Goal: Task Accomplishment & Management: Complete application form

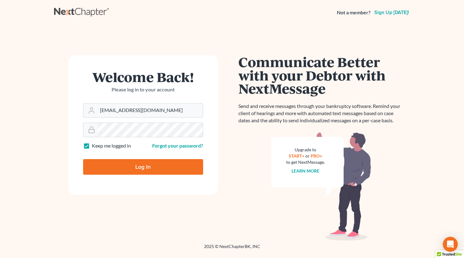
click at [138, 164] on input "Log In" at bounding box center [143, 167] width 120 height 16
type input "Thinking..."
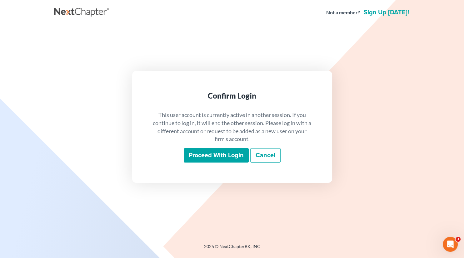
click at [217, 158] on input "Proceed with login" at bounding box center [216, 155] width 65 height 14
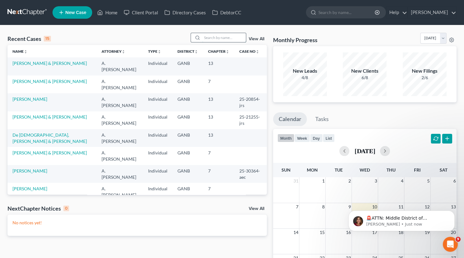
click at [210, 40] on input "search" at bounding box center [224, 37] width 44 height 9
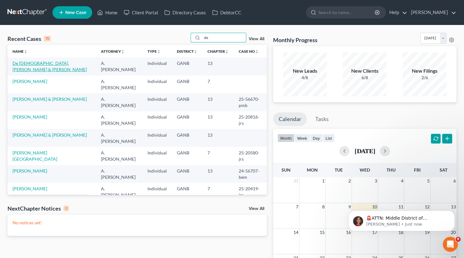
type input "de"
click at [27, 65] on link "De Jesus, Elvis & Johanna" at bounding box center [49, 67] width 74 height 12
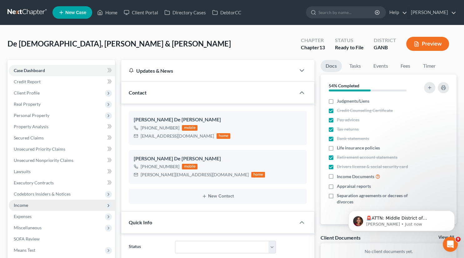
click at [25, 204] on span "Income" at bounding box center [21, 205] width 14 height 5
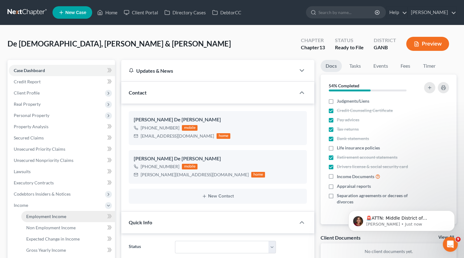
click at [47, 218] on span "Employment Income" at bounding box center [46, 216] width 40 height 5
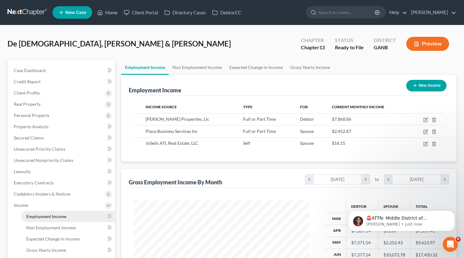
scroll to position [111, 188]
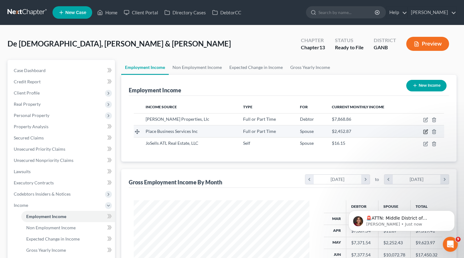
click at [424, 130] on icon "button" at bounding box center [425, 131] width 5 height 5
select select "0"
select select "50"
select select "1"
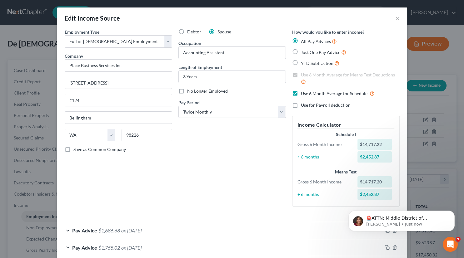
click at [399, 16] on div "Edit Income Source ×" at bounding box center [232, 17] width 350 height 21
click at [396, 18] on button "×" at bounding box center [397, 17] width 4 height 7
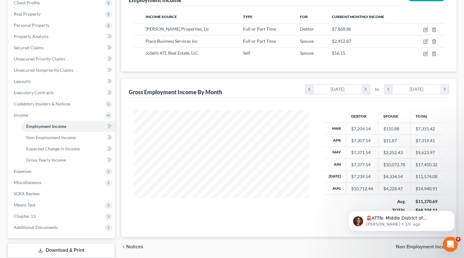
scroll to position [89, 0]
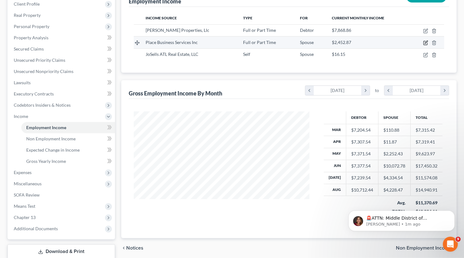
click at [426, 42] on icon "button" at bounding box center [425, 42] width 3 height 3
select select "0"
select select "50"
select select "1"
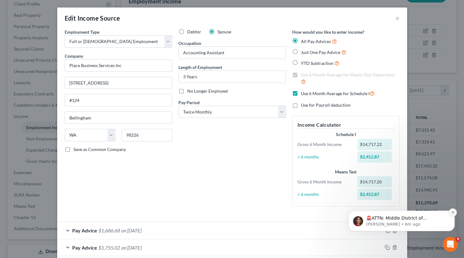
click at [451, 213] on button "Dismiss notification" at bounding box center [452, 213] width 8 height 8
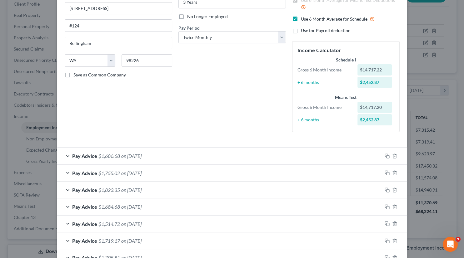
scroll to position [116, 0]
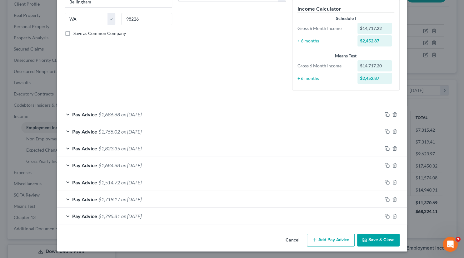
click at [332, 240] on button "Add Pay Advice" at bounding box center [331, 240] width 48 height 13
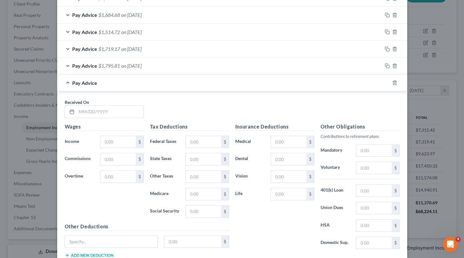
scroll to position [268, 0]
click at [87, 108] on input "text" at bounding box center [109, 111] width 67 height 12
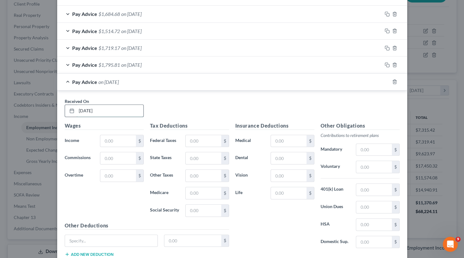
type input "09/05/2025"
type input "2,068.28"
type input "68.04"
type input "41.65"
type input "28.85"
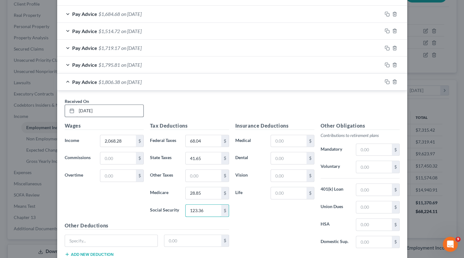
type input "123.36"
type input "43.42"
type input "3.69"
type input "6.75"
type input "20.68"
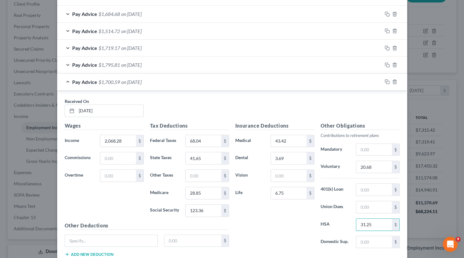
type input "31.25"
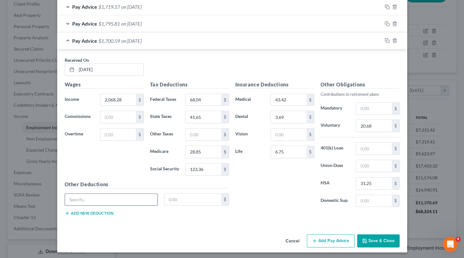
click at [107, 196] on input "text" at bounding box center [111, 200] width 93 height 12
type input "Short Term DI"
type input "13.87"
click at [372, 238] on button "Save & Close" at bounding box center [378, 240] width 42 height 13
click at [374, 239] on button "Save & Close" at bounding box center [378, 240] width 42 height 13
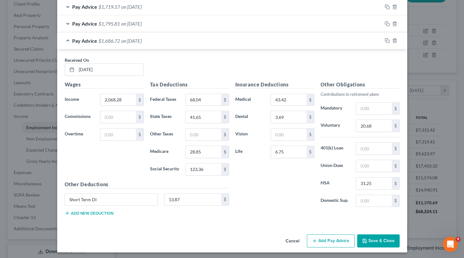
click at [376, 239] on button "Save & Close" at bounding box center [378, 240] width 42 height 13
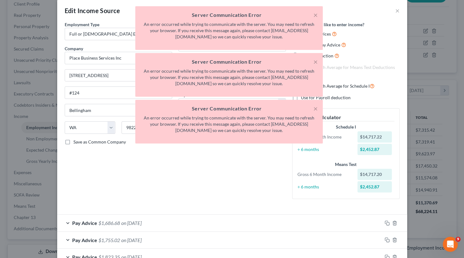
scroll to position [8, 0]
click at [312, 16] on h5 "Server Communication Error" at bounding box center [228, 14] width 177 height 7
click at [315, 16] on button "×" at bounding box center [315, 14] width 4 height 7
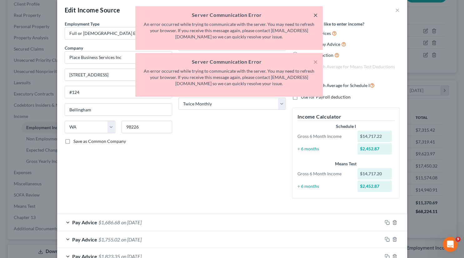
click at [315, 16] on button "×" at bounding box center [315, 14] width 4 height 7
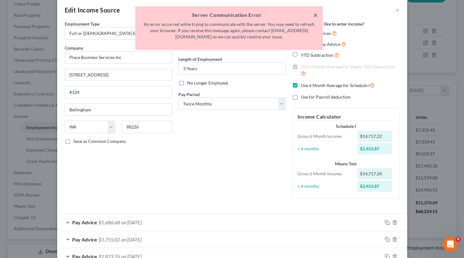
click at [315, 16] on button "×" at bounding box center [315, 14] width 4 height 7
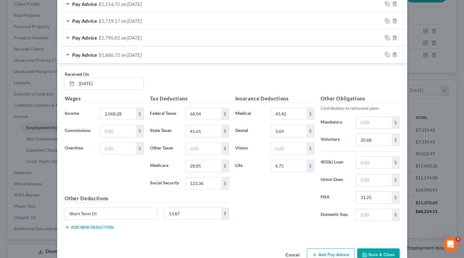
scroll to position [308, 0]
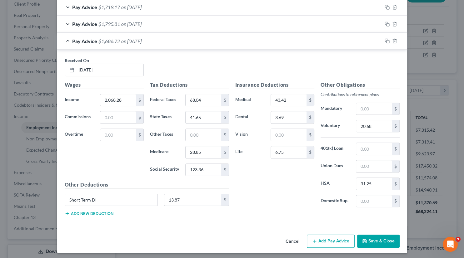
click at [377, 240] on button "Save & Close" at bounding box center [378, 241] width 42 height 13
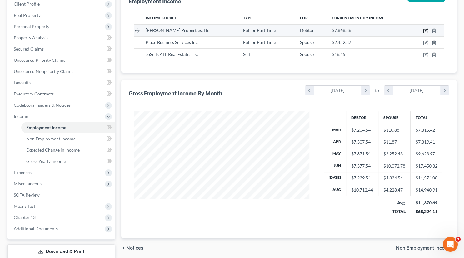
click at [425, 31] on icon "button" at bounding box center [425, 30] width 3 height 3
select select "0"
select select "44"
select select "2"
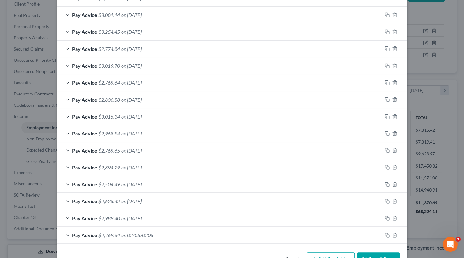
scroll to position [268, 0]
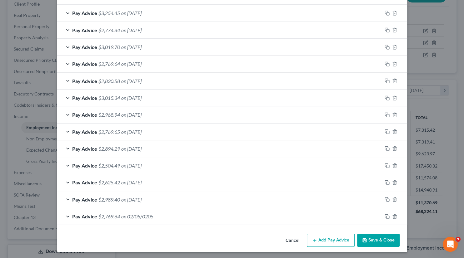
click at [333, 236] on button "Add Pay Advice" at bounding box center [331, 240] width 48 height 13
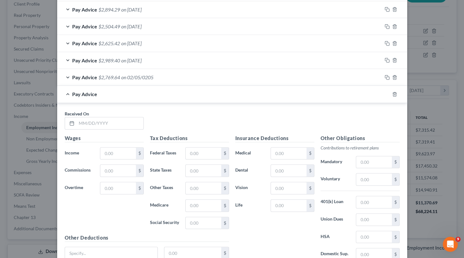
scroll to position [408, 0]
click at [86, 119] on input "text" at bounding box center [109, 123] width 67 height 12
type input "09/05/2025"
type input "3,525.77"
type input "50.48"
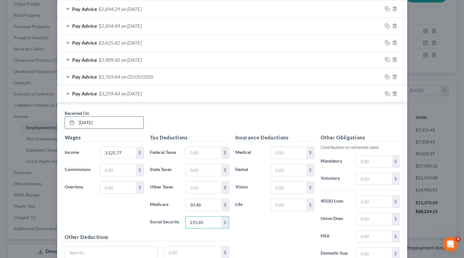
type input "215.85"
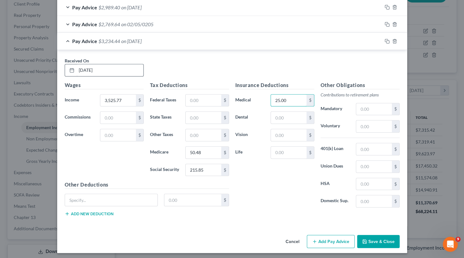
type input "25.00"
type input "18.10"
type input "3.16"
type input "105.77"
click at [81, 199] on input "text" at bounding box center [111, 200] width 93 height 12
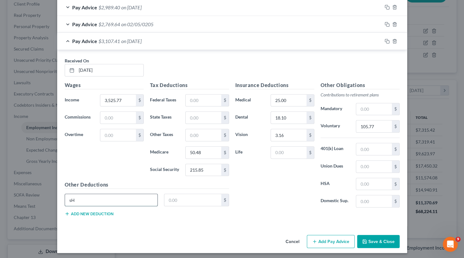
type input "s"
type input "Short Term DI"
type input "14.15"
click at [81, 211] on button "Add new deduction" at bounding box center [89, 213] width 49 height 5
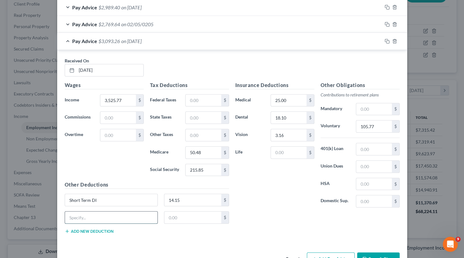
click at [80, 217] on input "text" at bounding box center [111, 218] width 93 height 12
type input "Long Term DI"
type input "12.12"
click at [368, 253] on button "Save & Close" at bounding box center [378, 259] width 42 height 13
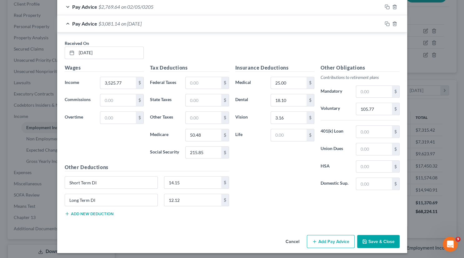
click at [374, 239] on button "Save & Close" at bounding box center [378, 241] width 42 height 13
click at [376, 238] on button "Save & Close" at bounding box center [378, 241] width 42 height 13
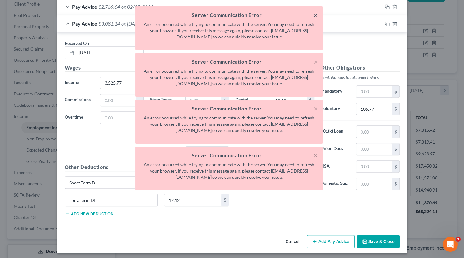
click at [315, 17] on button "×" at bounding box center [315, 14] width 4 height 7
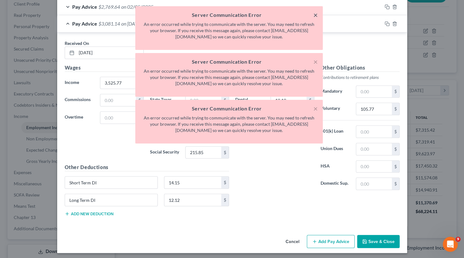
click at [315, 17] on button "×" at bounding box center [315, 14] width 4 height 7
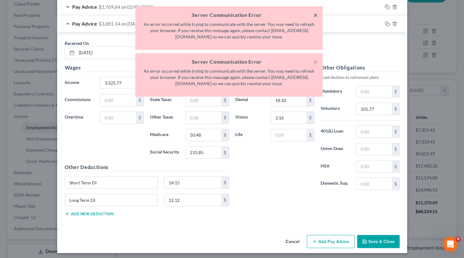
click at [315, 17] on button "×" at bounding box center [315, 14] width 4 height 7
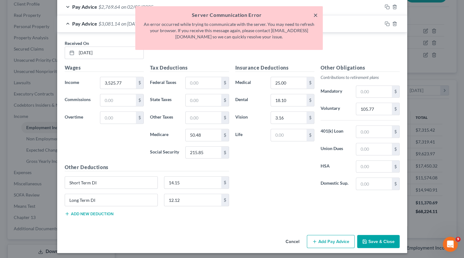
click at [315, 17] on button "×" at bounding box center [315, 14] width 4 height 7
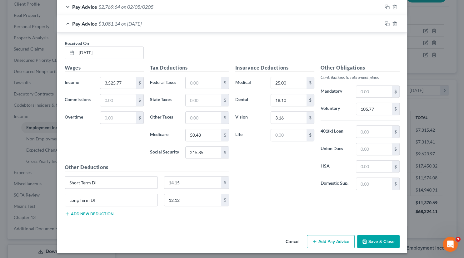
click at [380, 240] on button "Save & Close" at bounding box center [378, 241] width 42 height 13
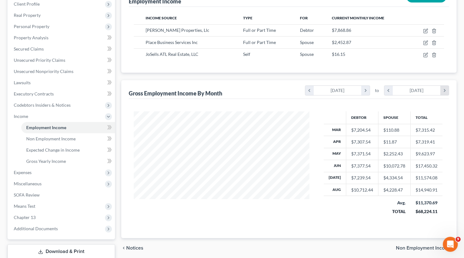
click at [444, 92] on icon "chevron_right" at bounding box center [444, 90] width 8 height 9
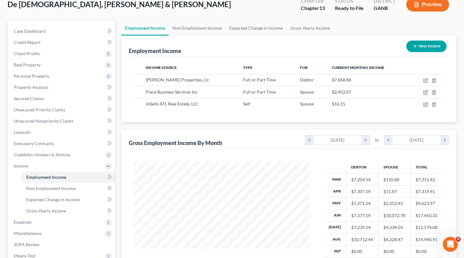
scroll to position [38, 0]
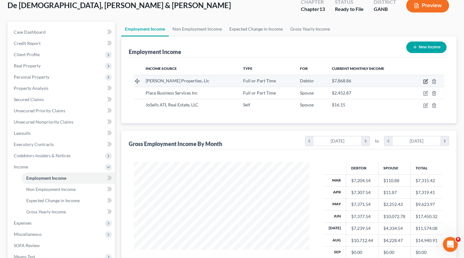
click at [425, 80] on icon "button" at bounding box center [425, 82] width 4 height 4
select select "0"
select select "44"
select select "2"
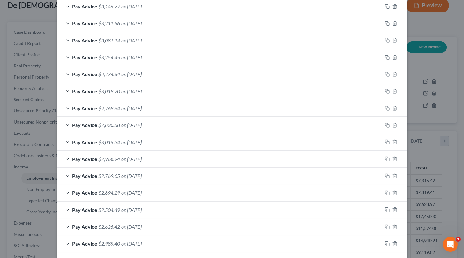
scroll to position [283, 0]
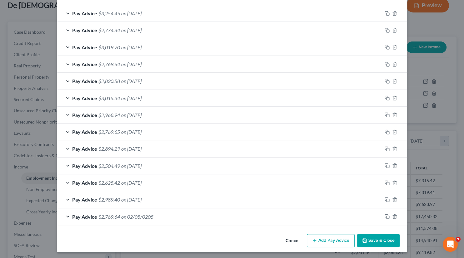
click at [371, 237] on button "Save & Close" at bounding box center [378, 240] width 42 height 13
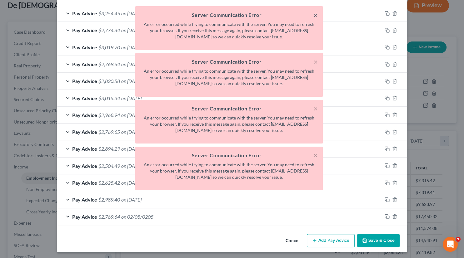
click at [315, 16] on button "×" at bounding box center [315, 14] width 4 height 7
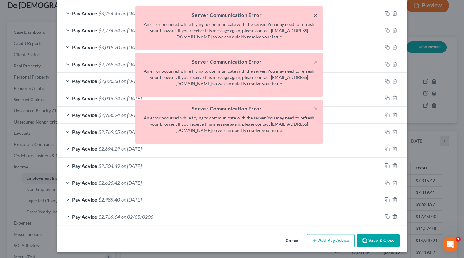
click at [315, 16] on button "×" at bounding box center [315, 14] width 4 height 7
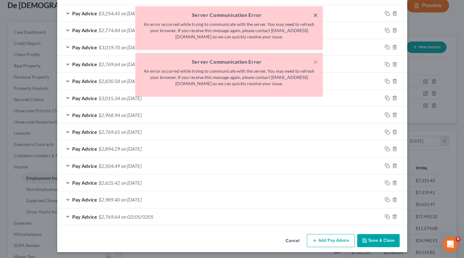
click at [315, 16] on button "×" at bounding box center [315, 14] width 4 height 7
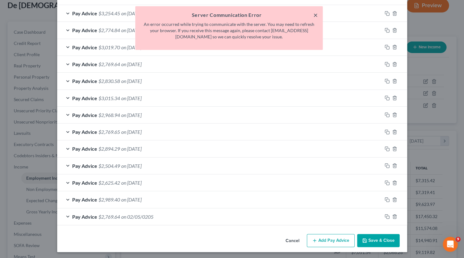
click at [315, 16] on button "×" at bounding box center [315, 14] width 4 height 7
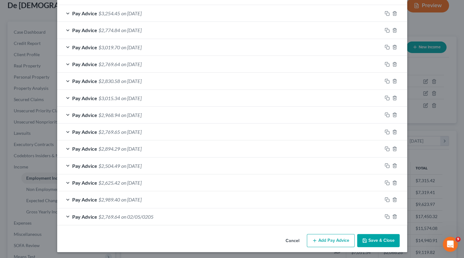
click at [374, 239] on button "Save & Close" at bounding box center [378, 240] width 42 height 13
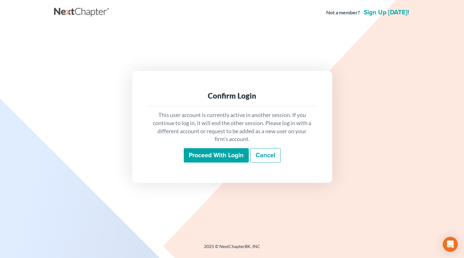
click at [220, 156] on input "Proceed with login" at bounding box center [216, 155] width 65 height 14
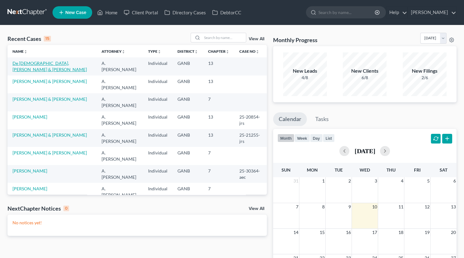
click at [45, 65] on link "De [DEMOGRAPHIC_DATA], [PERSON_NAME] & [PERSON_NAME]" at bounding box center [49, 67] width 74 height 12
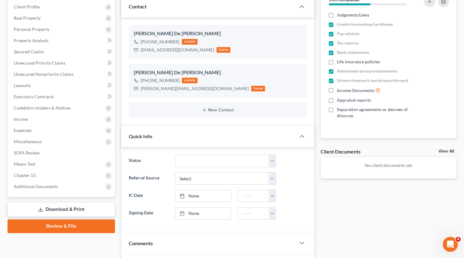
scroll to position [85, 0]
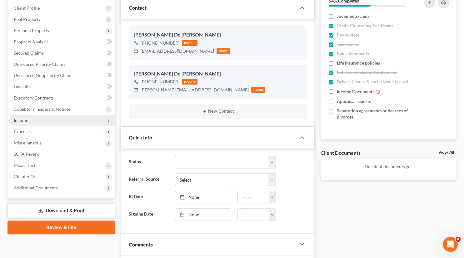
click at [23, 120] on span "Income" at bounding box center [21, 120] width 14 height 5
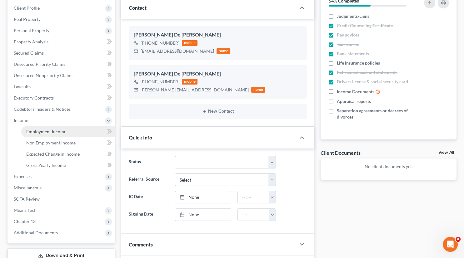
click at [43, 128] on link "Employment Income" at bounding box center [68, 131] width 94 height 11
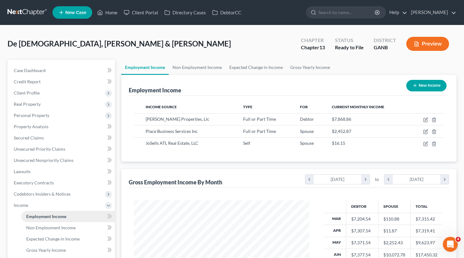
scroll to position [111, 188]
click at [425, 120] on icon "button" at bounding box center [425, 119] width 3 height 3
select select "0"
select select "44"
select select "2"
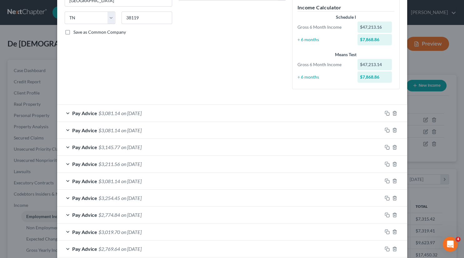
scroll to position [302, 0]
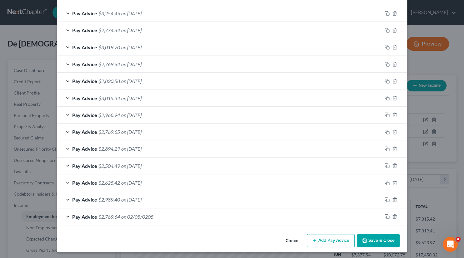
click at [288, 239] on button "Cancel" at bounding box center [292, 241] width 24 height 12
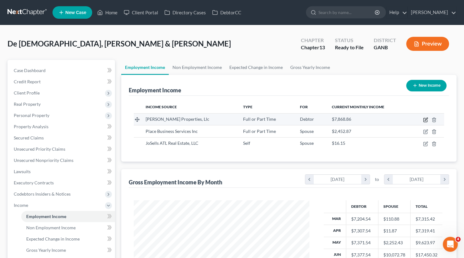
click at [425, 120] on icon "button" at bounding box center [425, 119] width 5 height 5
select select "0"
select select "44"
select select "2"
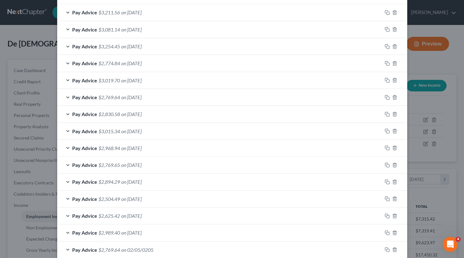
scroll to position [283, 0]
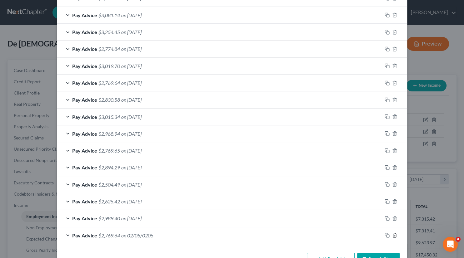
click at [394, 234] on icon "button" at bounding box center [394, 235] width 5 height 5
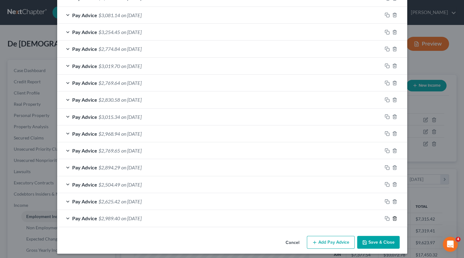
click at [395, 218] on line "button" at bounding box center [395, 218] width 0 height 1
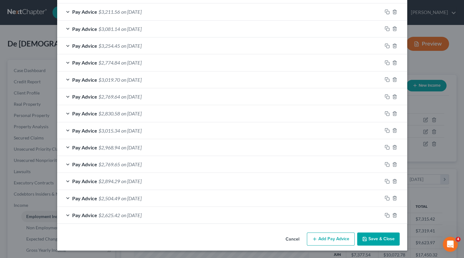
scroll to position [268, 0]
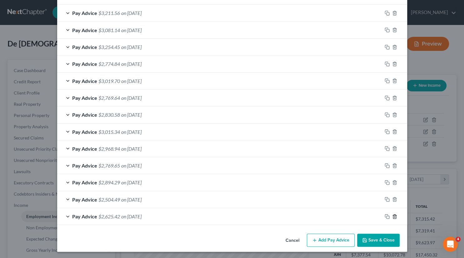
click at [395, 216] on line "button" at bounding box center [395, 216] width 0 height 1
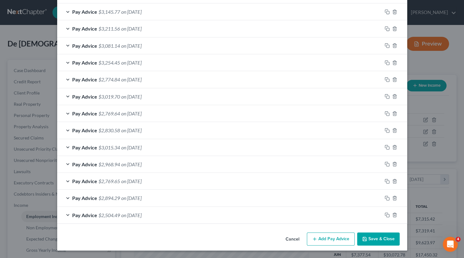
scroll to position [251, 0]
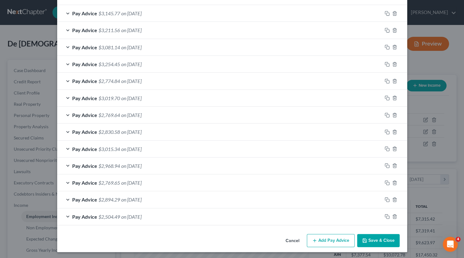
click at [375, 237] on button "Save & Close" at bounding box center [378, 240] width 42 height 13
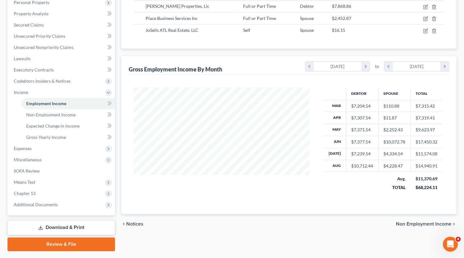
scroll to position [114, 0]
click at [364, 66] on icon "chevron_right" at bounding box center [365, 65] width 8 height 9
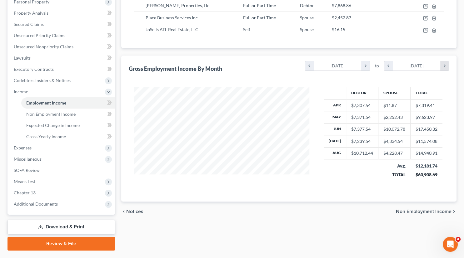
click at [443, 66] on icon "chevron_right" at bounding box center [444, 65] width 8 height 9
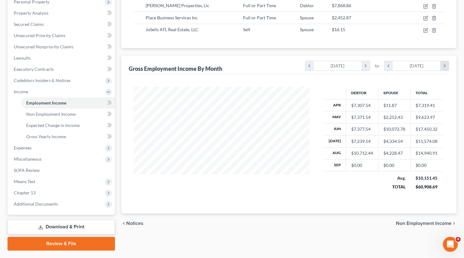
scroll to position [111, 188]
click at [308, 66] on icon "chevron_left" at bounding box center [309, 65] width 8 height 9
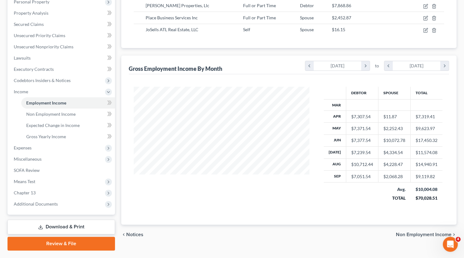
scroll to position [123, 188]
click at [366, 66] on icon "chevron_right" at bounding box center [365, 65] width 8 height 9
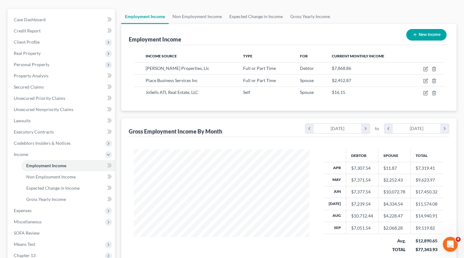
scroll to position [50, 0]
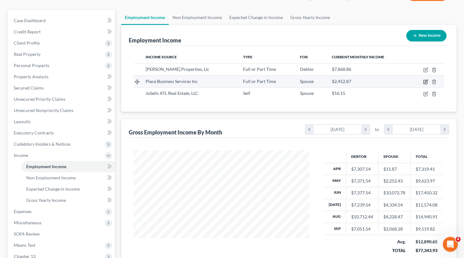
click at [424, 81] on icon "button" at bounding box center [425, 81] width 5 height 5
select select "0"
select select "50"
select select "1"
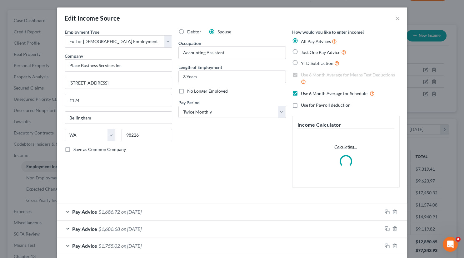
scroll to position [115, 0]
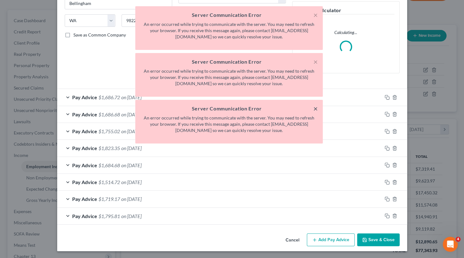
click at [315, 108] on button "×" at bounding box center [315, 108] width 4 height 7
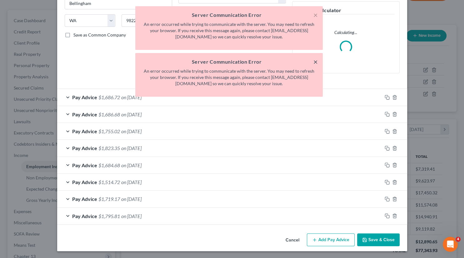
click at [315, 60] on button "×" at bounding box center [315, 61] width 4 height 7
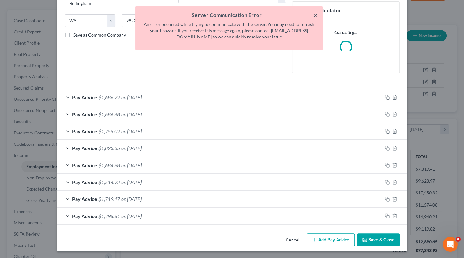
click at [315, 13] on button "×" at bounding box center [315, 14] width 4 height 7
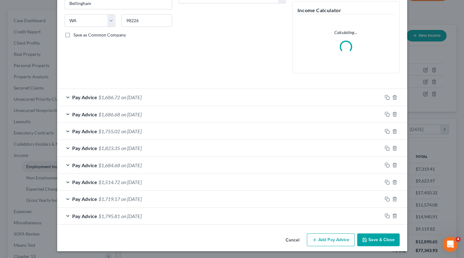
click at [295, 239] on button "Cancel" at bounding box center [292, 240] width 24 height 12
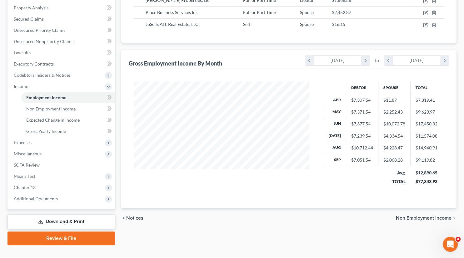
scroll to position [129, 0]
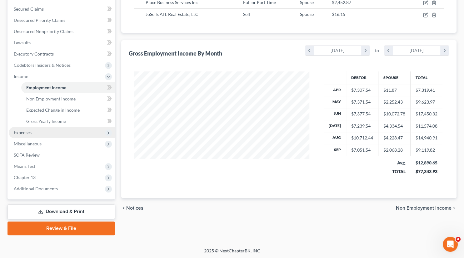
click at [20, 134] on span "Expenses" at bounding box center [23, 132] width 18 height 5
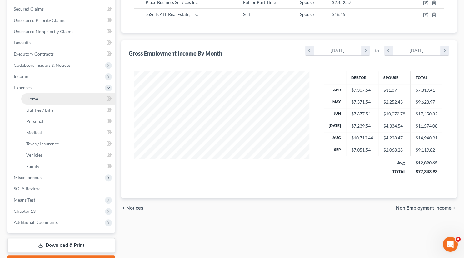
click at [33, 98] on span "Home" at bounding box center [32, 98] width 12 height 5
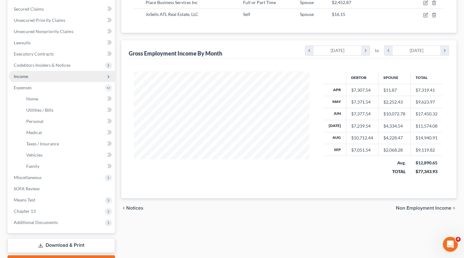
click at [25, 76] on span "Income" at bounding box center [21, 76] width 14 height 5
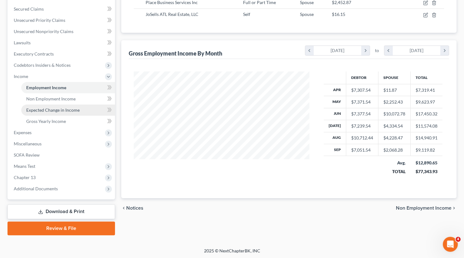
click at [56, 110] on span "Expected Change in Income" at bounding box center [52, 109] width 53 height 5
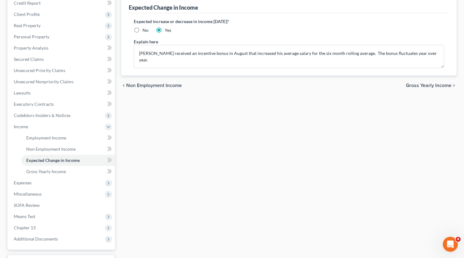
scroll to position [80, 0]
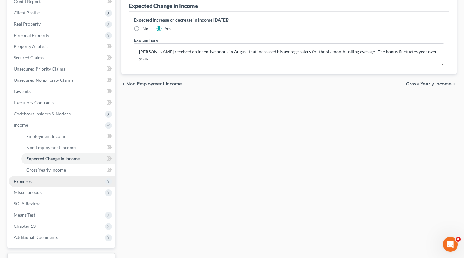
click at [28, 183] on span "Expenses" at bounding box center [23, 181] width 18 height 5
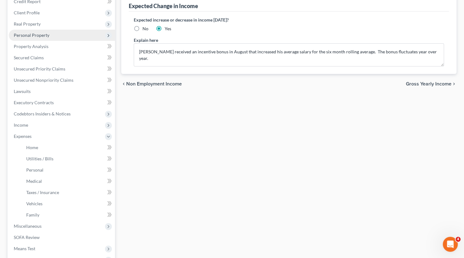
click at [32, 34] on span "Personal Property" at bounding box center [32, 34] width 36 height 5
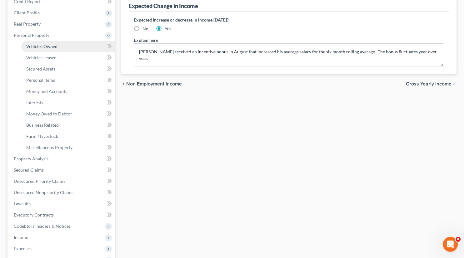
click at [44, 49] on link "Vehicles Owned" at bounding box center [68, 46] width 94 height 11
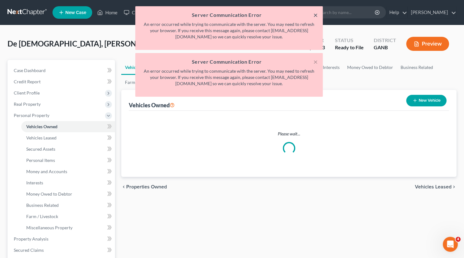
click at [315, 13] on button "×" at bounding box center [315, 14] width 4 height 7
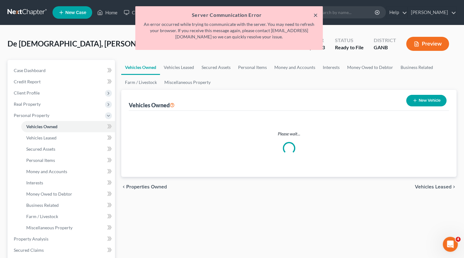
click at [314, 18] on button "×" at bounding box center [315, 14] width 4 height 7
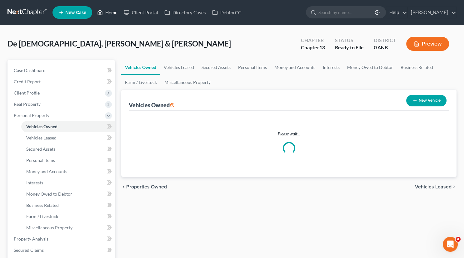
click at [113, 13] on link "Home" at bounding box center [107, 12] width 27 height 11
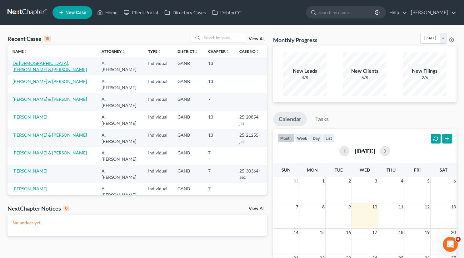
click at [50, 63] on link "De [DEMOGRAPHIC_DATA], [PERSON_NAME] & [PERSON_NAME]" at bounding box center [49, 67] width 74 height 12
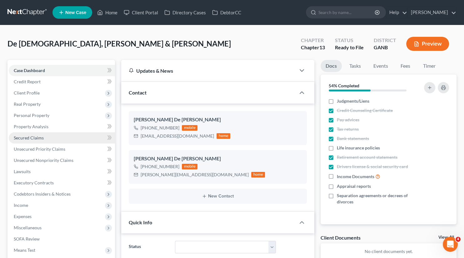
click at [30, 137] on span "Secured Claims" at bounding box center [29, 137] width 30 height 5
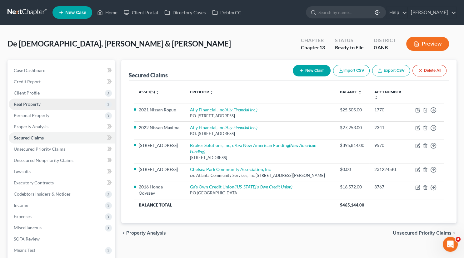
click at [32, 104] on span "Real Property" at bounding box center [27, 103] width 27 height 5
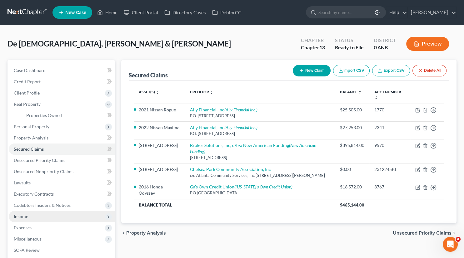
click at [27, 216] on span "Income" at bounding box center [21, 216] width 14 height 5
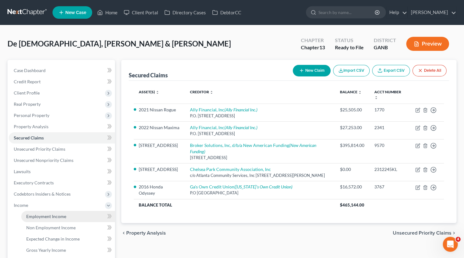
click at [44, 215] on span "Employment Income" at bounding box center [46, 216] width 40 height 5
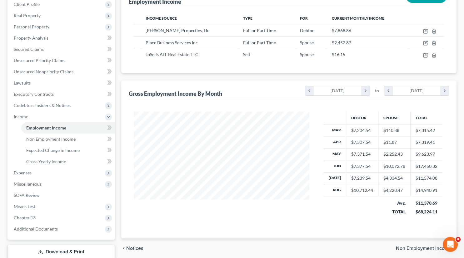
scroll to position [95, 0]
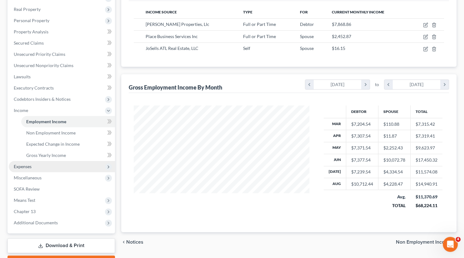
click at [26, 166] on span "Expenses" at bounding box center [23, 166] width 18 height 5
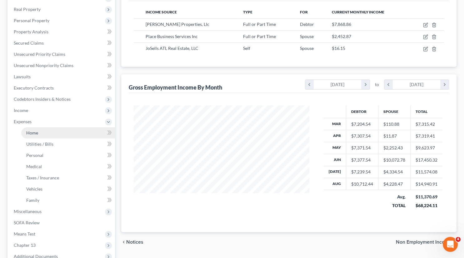
click at [36, 131] on span "Home" at bounding box center [32, 132] width 12 height 5
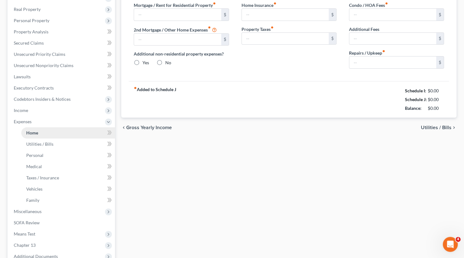
type input "3,213.00"
type input "0.00"
radio input "true"
type input "0.00"
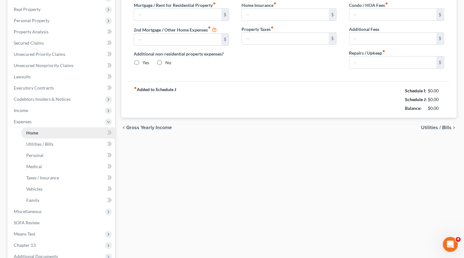
type input "58.00"
type input "50.00"
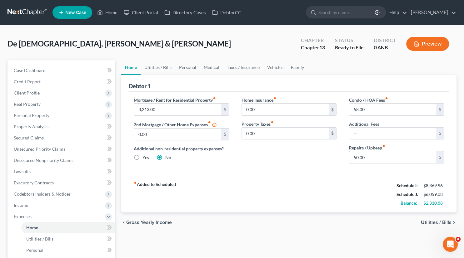
scroll to position [163, 0]
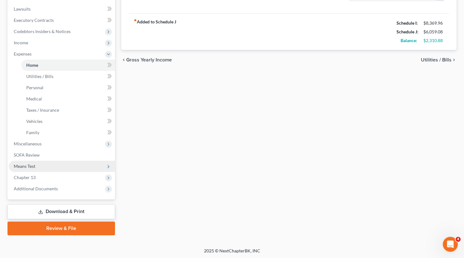
click at [33, 165] on span "Means Test" at bounding box center [25, 166] width 22 height 5
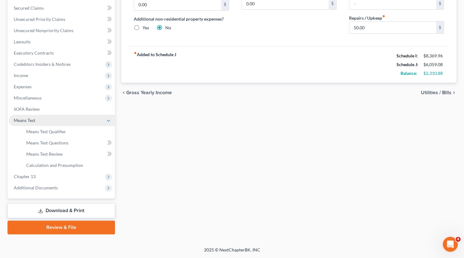
scroll to position [129, 0]
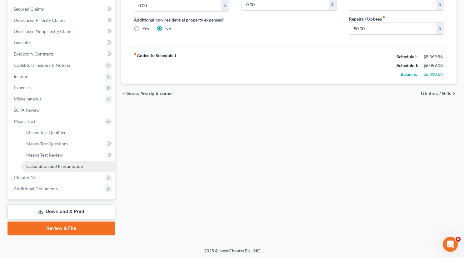
click at [45, 165] on span "Calculation and Presumption" at bounding box center [54, 166] width 57 height 5
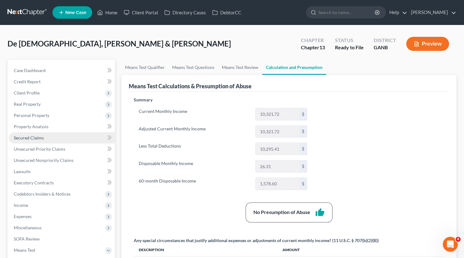
click at [38, 137] on span "Secured Claims" at bounding box center [29, 137] width 30 height 5
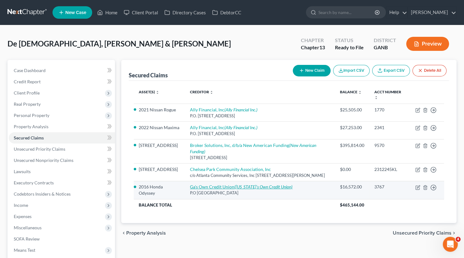
click at [228, 189] on link "Ga's Own Credit Union (Georgia's Own Credit Union)" at bounding box center [241, 186] width 102 height 5
select select "10"
select select "0"
select select "2"
select select "0"
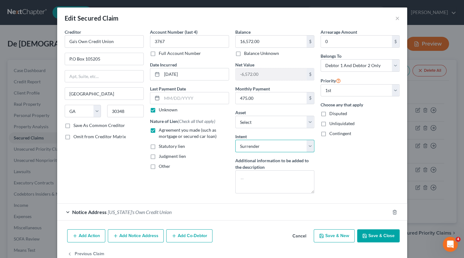
click at [235, 140] on select "Select Surrender Redeem Reaffirm Avoid Other" at bounding box center [274, 146] width 79 height 12
select select "2"
click option "Reaffirm" at bounding box center [0, 0] width 0 height 0
click at [373, 235] on button "Save & Close" at bounding box center [378, 235] width 42 height 13
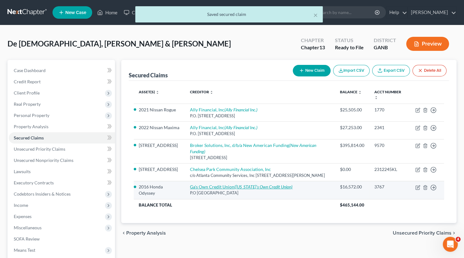
click at [258, 189] on icon "(Georgia's Own Credit Union)" at bounding box center [263, 186] width 58 height 5
select select "10"
select select "2"
select select "0"
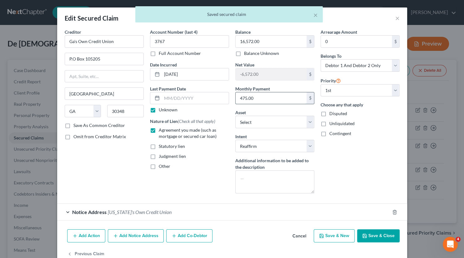
click at [263, 97] on input "475.00" at bounding box center [270, 98] width 71 height 12
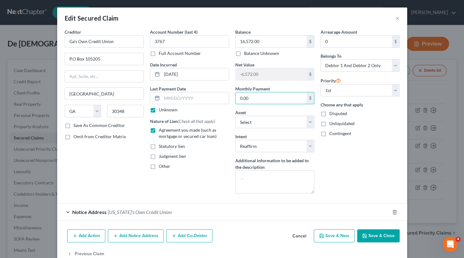
type input "0.00"
click at [376, 236] on button "Save & Close" at bounding box center [378, 235] width 42 height 13
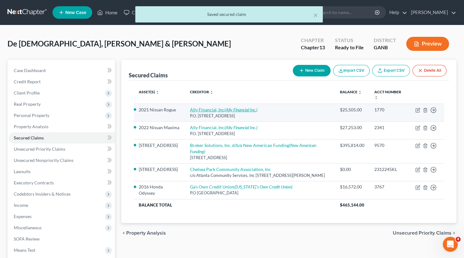
click at [240, 110] on icon "(Ally Financial Inc.)" at bounding box center [240, 109] width 33 height 5
select select "24"
select select "0"
select select "2"
select select "1"
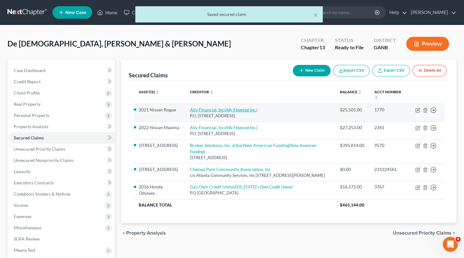
select select "0"
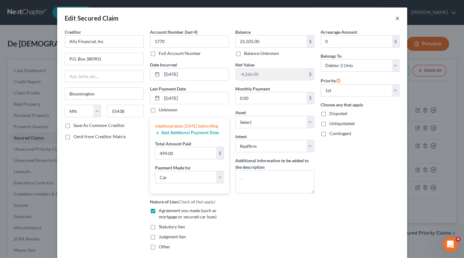
click at [397, 18] on button "×" at bounding box center [397, 17] width 4 height 7
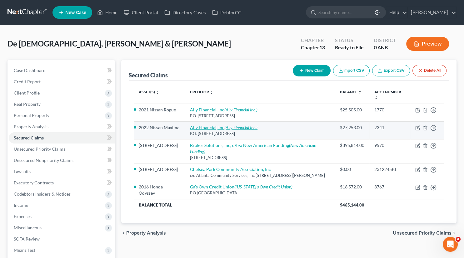
click at [248, 127] on icon "(Ally Financial Inc.)" at bounding box center [240, 127] width 33 height 5
select select "24"
select select "0"
select select "4"
select select "2"
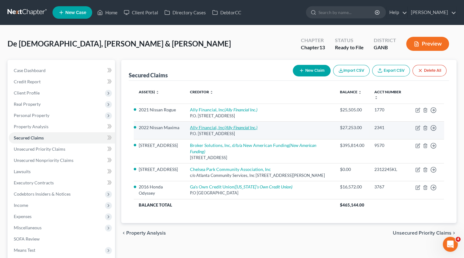
select select "2"
select select "0"
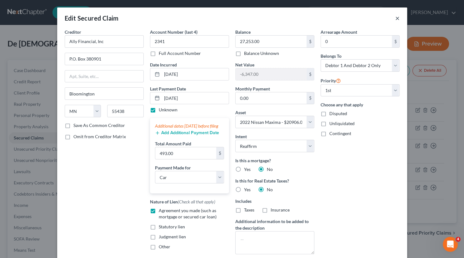
click at [396, 19] on button "×" at bounding box center [397, 17] width 4 height 7
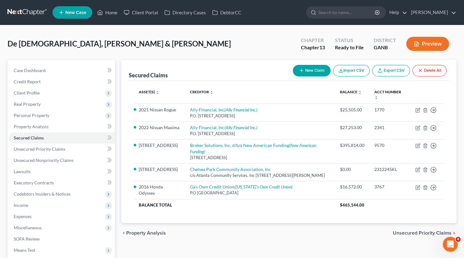
scroll to position [84, 0]
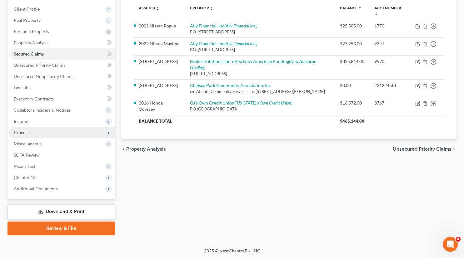
click at [29, 134] on span "Expenses" at bounding box center [23, 132] width 18 height 5
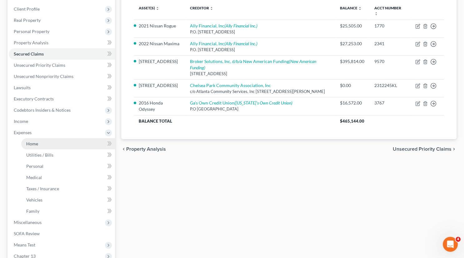
click at [39, 144] on link "Home" at bounding box center [68, 143] width 94 height 11
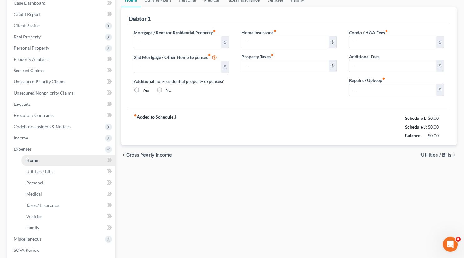
type input "3,213.00"
type input "0.00"
radio input "true"
type input "0.00"
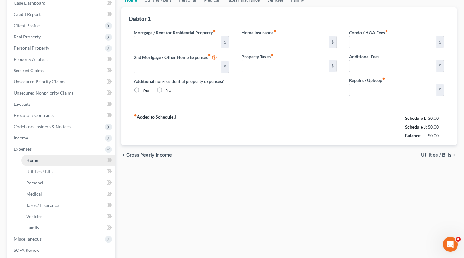
type input "58.00"
type input "50.00"
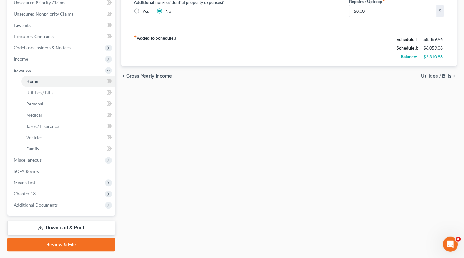
scroll to position [147, 0]
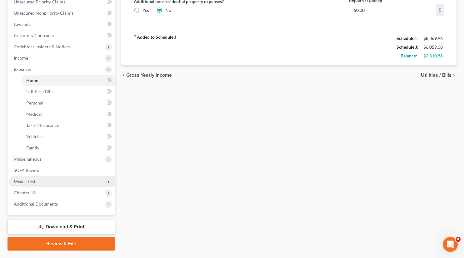
click at [33, 180] on span "Means Test" at bounding box center [25, 181] width 22 height 5
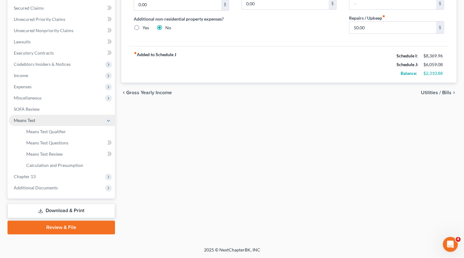
scroll to position [129, 0]
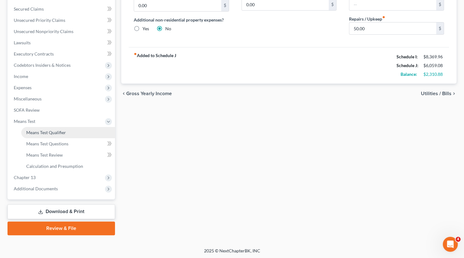
click at [56, 132] on span "Means Test Qualifier" at bounding box center [46, 132] width 40 height 5
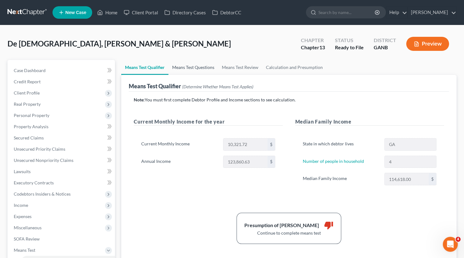
click at [197, 63] on link "Means Test Questions" at bounding box center [193, 67] width 50 height 15
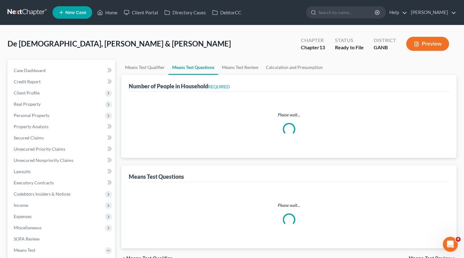
select select "0"
select select "60"
select select "1"
select select "60"
select select "1"
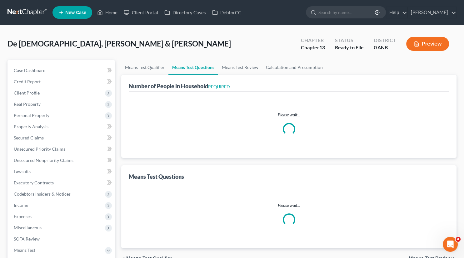
select select "60"
select select "1"
select select "60"
select select "0"
select select "60"
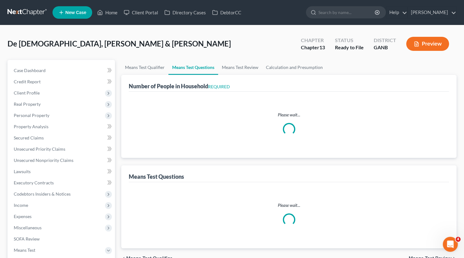
select select "4"
select select "3"
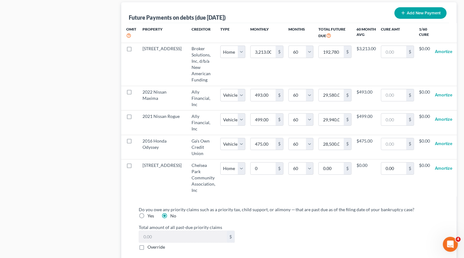
scroll to position [631, 0]
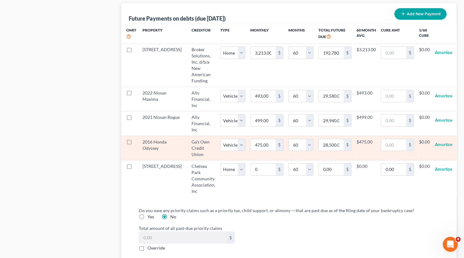
click at [135, 144] on label at bounding box center [135, 144] width 0 height 0
click at [137, 140] on input "checkbox" at bounding box center [139, 141] width 4 height 4
checkbox input "true"
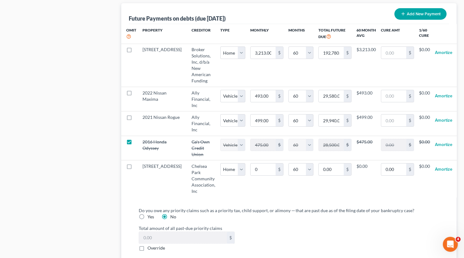
scroll to position [761, 0]
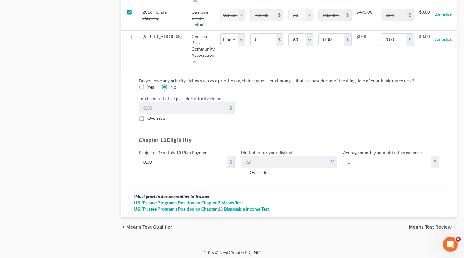
click at [422, 225] on span "Means Test Review" at bounding box center [429, 227] width 43 height 5
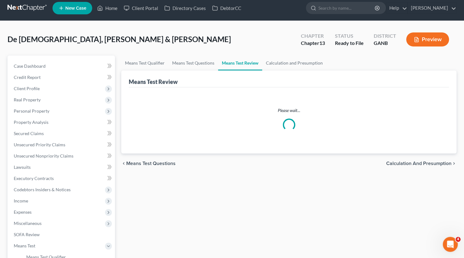
scroll to position [4, 0]
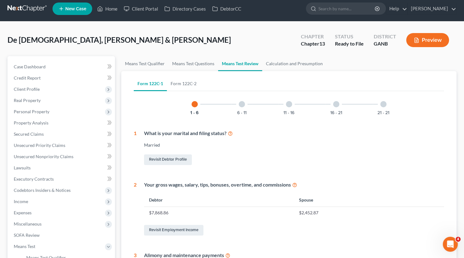
click at [384, 103] on div at bounding box center [383, 104] width 6 height 6
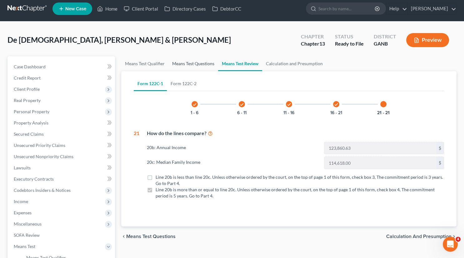
click at [199, 63] on link "Means Test Questions" at bounding box center [193, 63] width 50 height 15
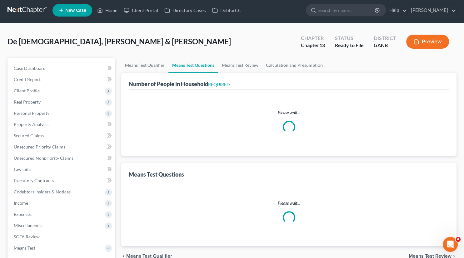
scroll to position [0, 0]
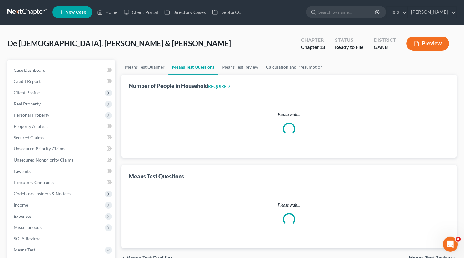
select select "0"
select select "60"
select select "1"
select select "60"
select select "1"
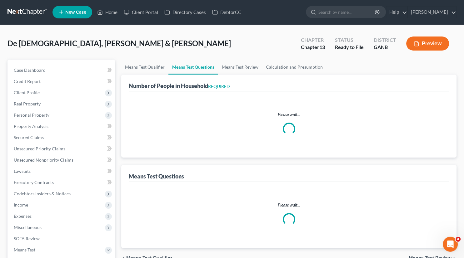
select select "60"
select select "1"
select select "60"
select select "0"
select select "60"
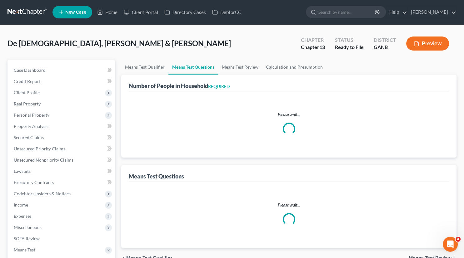
select select "4"
select select "3"
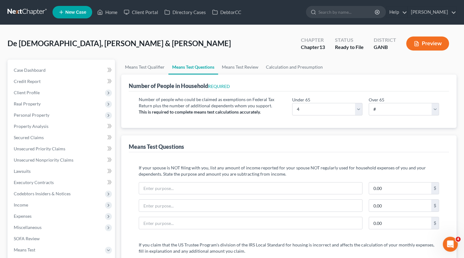
scroll to position [0, 0]
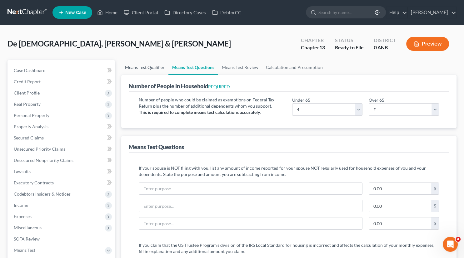
click at [154, 68] on link "Means Test Qualifier" at bounding box center [144, 67] width 47 height 15
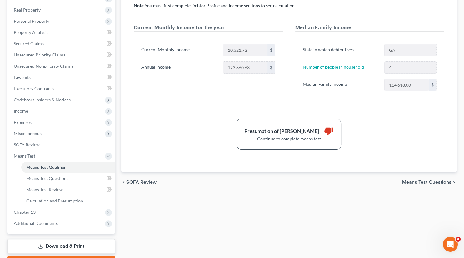
scroll to position [95, 0]
click at [426, 181] on span "Means Test Questions" at bounding box center [426, 181] width 49 height 5
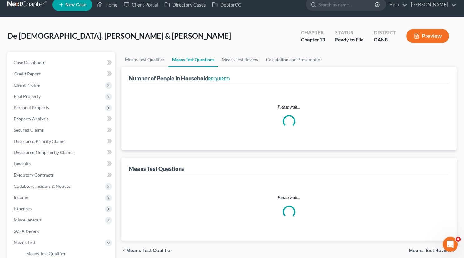
select select "0"
select select "60"
select select "1"
select select "60"
select select "1"
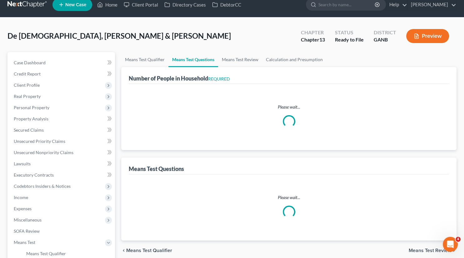
select select "60"
select select "1"
select select "60"
select select "0"
select select "60"
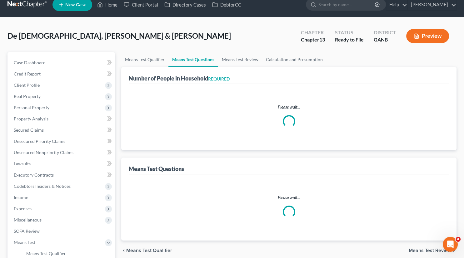
select select "4"
select select "3"
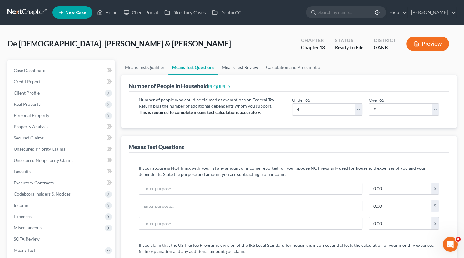
click at [238, 67] on link "Means Test Review" at bounding box center [240, 67] width 44 height 15
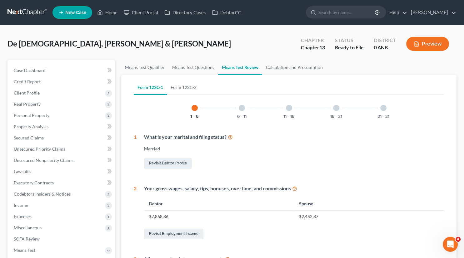
click at [381, 109] on div at bounding box center [383, 108] width 6 height 6
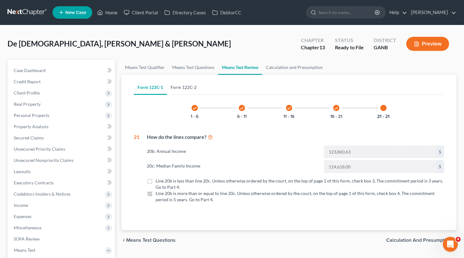
click at [186, 86] on link "Form 122C-2" at bounding box center [183, 87] width 33 height 15
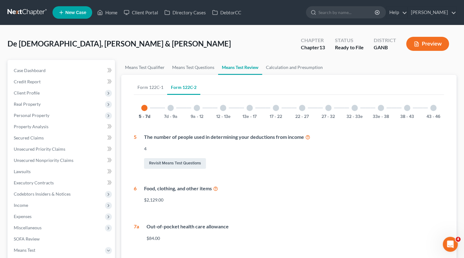
click at [432, 110] on div at bounding box center [433, 108] width 6 height 6
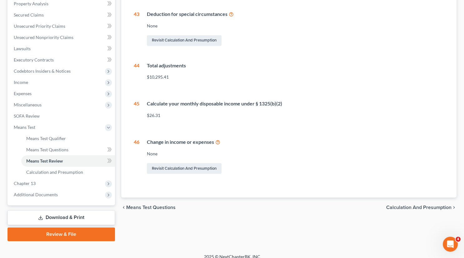
scroll to position [124, 0]
click at [414, 205] on span "Calculation and Presumption" at bounding box center [418, 206] width 65 height 5
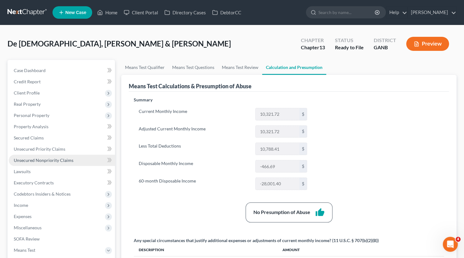
click at [41, 162] on span "Unsecured Nonpriority Claims" at bounding box center [44, 160] width 60 height 5
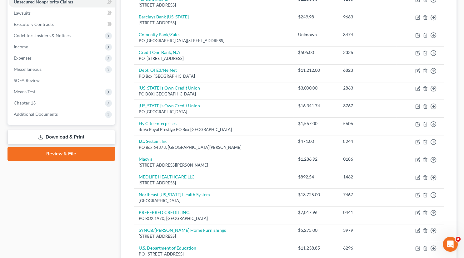
scroll to position [51, 0]
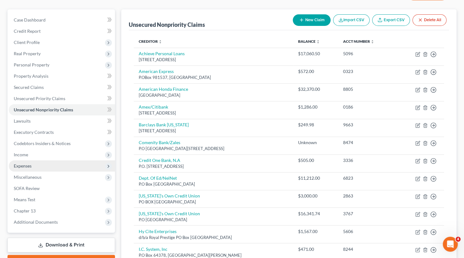
click at [26, 165] on span "Expenses" at bounding box center [23, 165] width 18 height 5
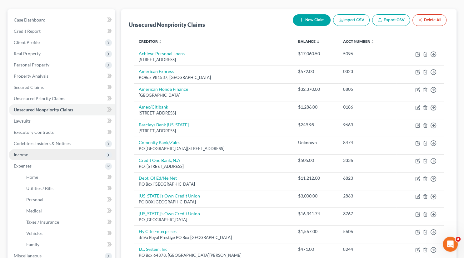
click at [24, 155] on span "Income" at bounding box center [21, 154] width 14 height 5
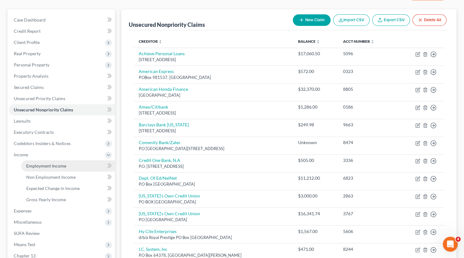
click at [43, 166] on span "Employment Income" at bounding box center [46, 165] width 40 height 5
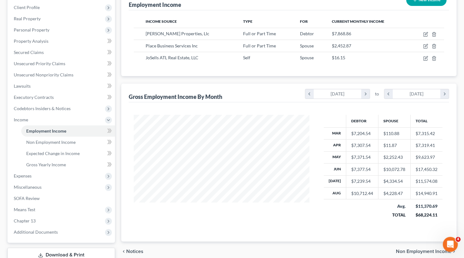
scroll to position [86, 0]
click at [29, 177] on span "Expenses" at bounding box center [23, 175] width 18 height 5
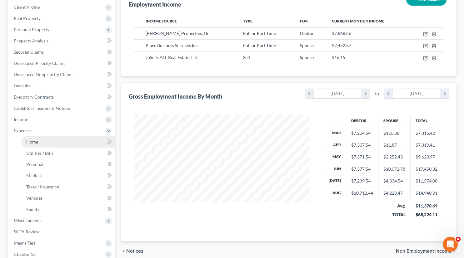
click at [29, 143] on span "Home" at bounding box center [32, 141] width 12 height 5
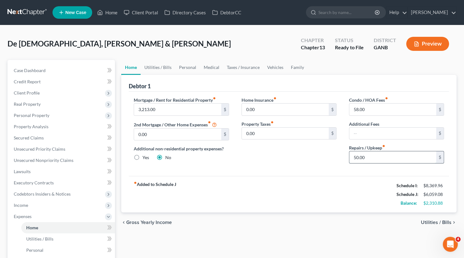
click at [370, 156] on input "50.00" at bounding box center [392, 157] width 87 height 12
type input "200.00"
click at [161, 68] on link "Utilities / Bills" at bounding box center [157, 67] width 35 height 15
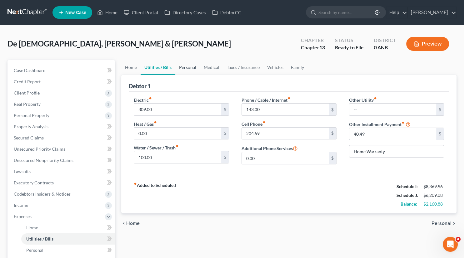
click at [189, 68] on link "Personal" at bounding box center [187, 67] width 25 height 15
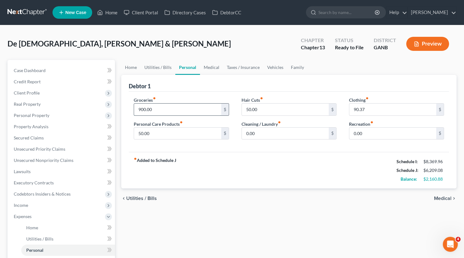
click at [163, 109] on input "900.00" at bounding box center [177, 110] width 87 height 12
type input "1,200.00"
click at [364, 108] on input "90.37" at bounding box center [392, 110] width 87 height 12
type input "100.00"
click at [162, 131] on input "50.00" at bounding box center [177, 134] width 87 height 12
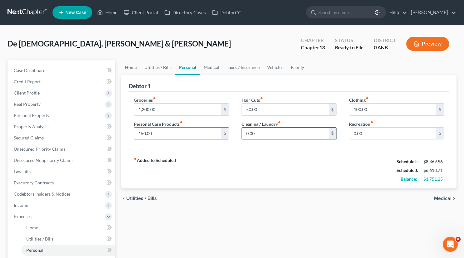
type input "150.00"
click at [259, 132] on input "0.00" at bounding box center [285, 134] width 87 height 12
type input "50.00"
click at [210, 68] on link "Medical" at bounding box center [211, 67] width 23 height 15
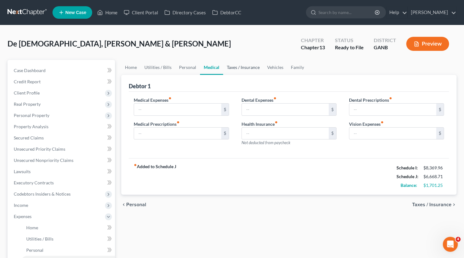
click at [237, 66] on link "Taxes / Insurance" at bounding box center [243, 67] width 40 height 15
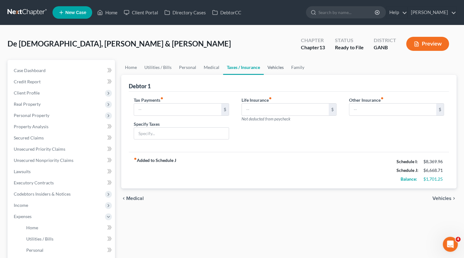
click at [279, 66] on link "Vehicles" at bounding box center [275, 67] width 24 height 15
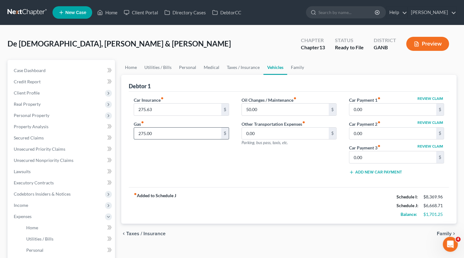
click at [152, 134] on input "275.00" at bounding box center [177, 134] width 87 height 12
type input "350.00"
click at [295, 66] on link "Family" at bounding box center [297, 67] width 21 height 15
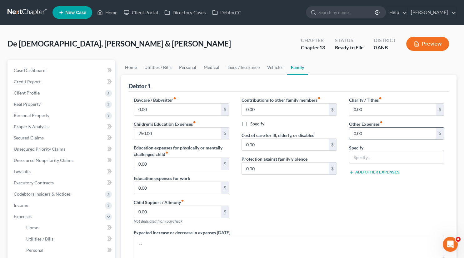
click at [366, 130] on input "0.00" at bounding box center [392, 134] width 87 height 12
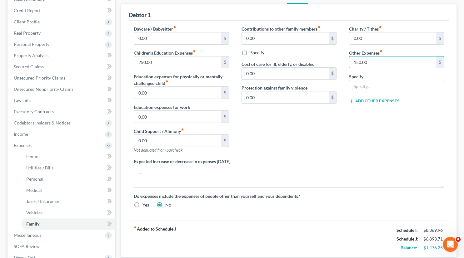
scroll to position [70, 0]
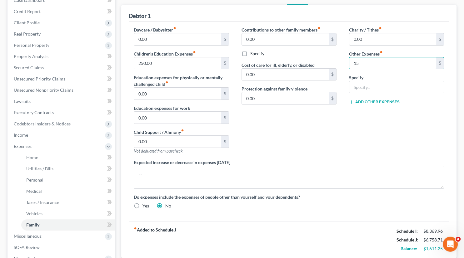
type input "1"
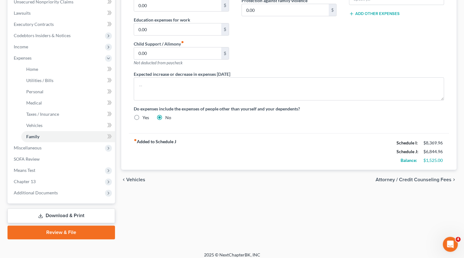
scroll to position [162, 0]
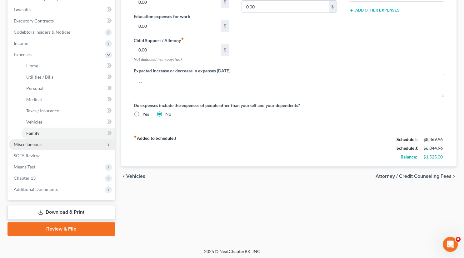
type input "101.25"
click at [34, 142] on span "Miscellaneous" at bounding box center [28, 144] width 28 height 5
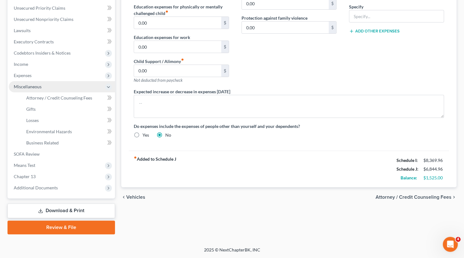
scroll to position [140, 0]
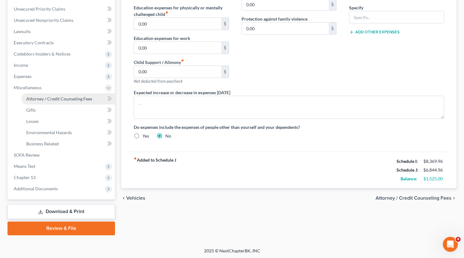
click at [69, 100] on span "Attorney / Credit Counseling Fees" at bounding box center [59, 98] width 66 height 5
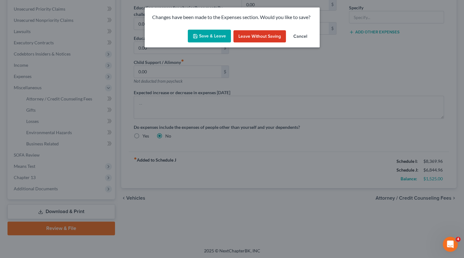
click at [203, 36] on button "Save & Leave" at bounding box center [209, 36] width 43 height 13
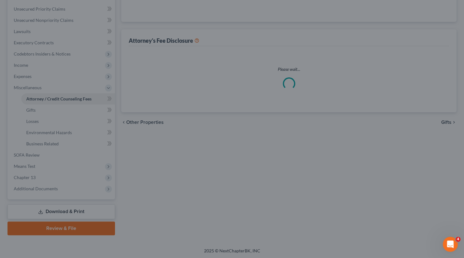
scroll to position [1, 0]
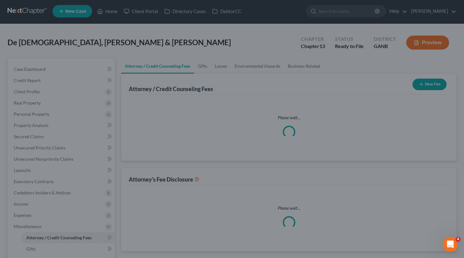
select select "0"
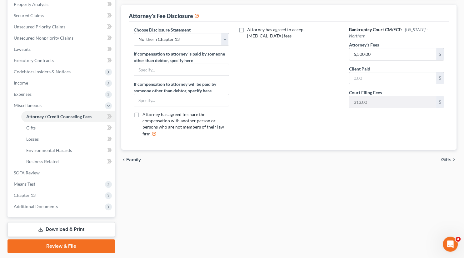
scroll to position [140, 0]
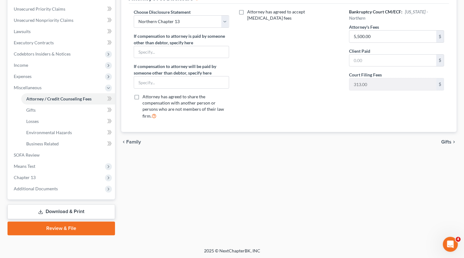
click at [78, 212] on link "Download & Print" at bounding box center [60, 211] width 107 height 15
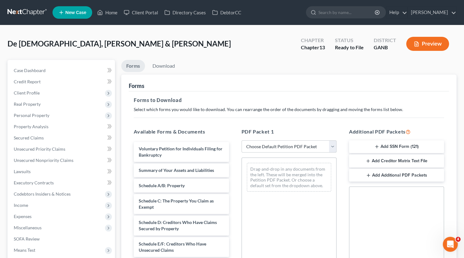
click at [241, 140] on select "Choose Default Petition PDF Packet Complete Bankruptcy Petition (all forms and …" at bounding box center [288, 146] width 95 height 12
select select "0"
click option "Complete Bankruptcy Petition (all forms and schedules)" at bounding box center [0, 0] width 0 height 0
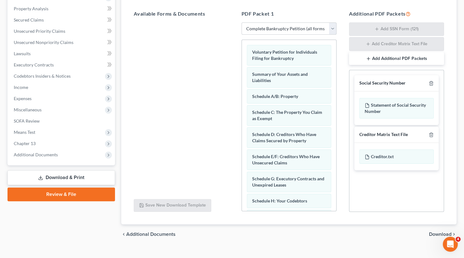
scroll to position [127, 0]
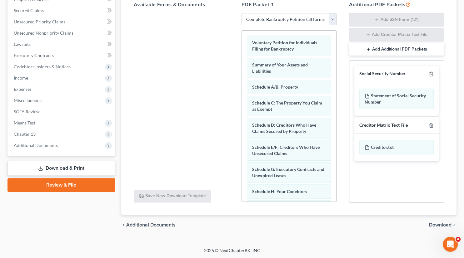
click at [436, 225] on span "Download" at bounding box center [440, 225] width 22 height 5
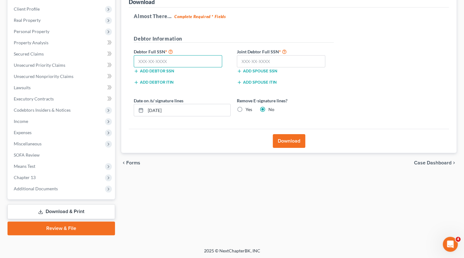
click at [178, 58] on input "text" at bounding box center [178, 61] width 88 height 12
type input "065-70-7853"
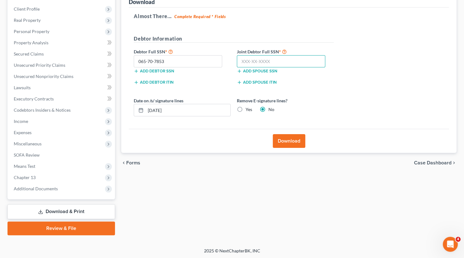
click at [254, 57] on input "text" at bounding box center [281, 61] width 88 height 12
type input "127-70-0723"
click at [288, 140] on button "Download" at bounding box center [289, 141] width 32 height 14
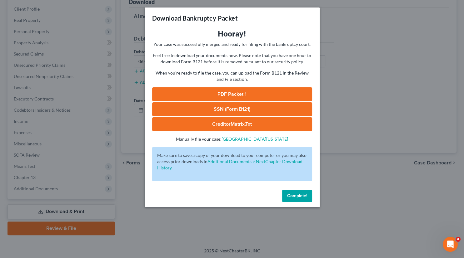
click at [252, 108] on link "SSN (Form B121)" at bounding box center [232, 109] width 160 height 14
click at [247, 123] on link "CreditorMatrix.txt" at bounding box center [232, 124] width 160 height 14
click at [248, 95] on link "PDF Packet 1" at bounding box center [232, 94] width 160 height 14
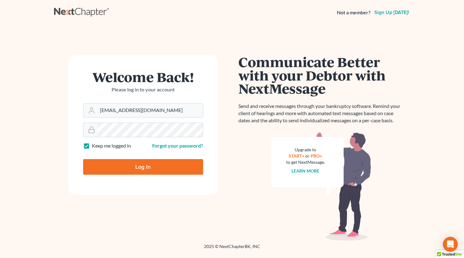
click at [139, 164] on input "Log In" at bounding box center [143, 167] width 120 height 16
type input "Thinking..."
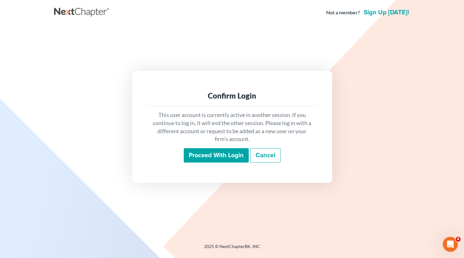
click at [220, 157] on input "Proceed with login" at bounding box center [216, 155] width 65 height 14
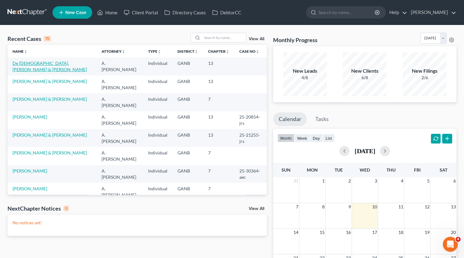
click at [56, 63] on link "De [DEMOGRAPHIC_DATA], [PERSON_NAME] & [PERSON_NAME]" at bounding box center [49, 67] width 74 height 12
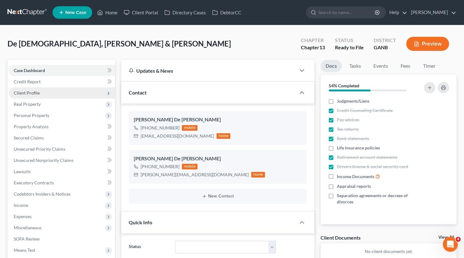
click at [36, 93] on span "Client Profile" at bounding box center [27, 92] width 26 height 5
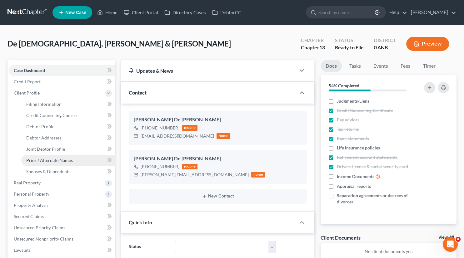
click at [45, 159] on span "Prior / Alternate Names" at bounding box center [49, 160] width 47 height 5
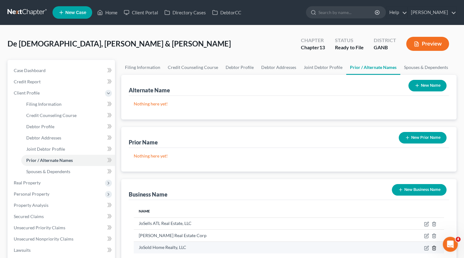
click at [435, 247] on icon "button" at bounding box center [433, 248] width 3 height 4
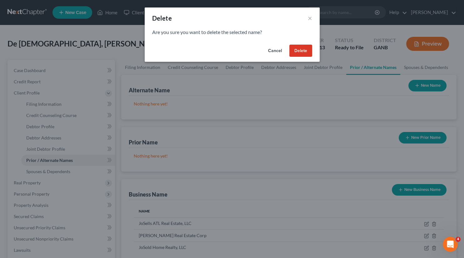
click at [297, 50] on button "Delete" at bounding box center [300, 51] width 23 height 12
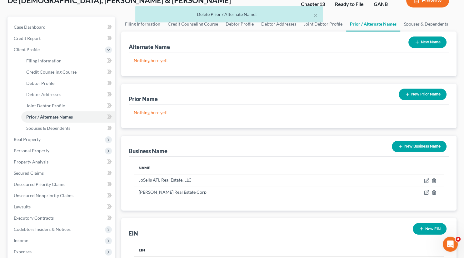
scroll to position [44, 0]
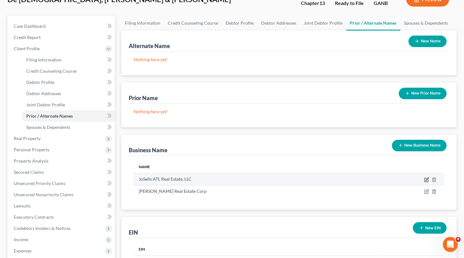
click at [427, 179] on icon "button" at bounding box center [426, 179] width 5 height 5
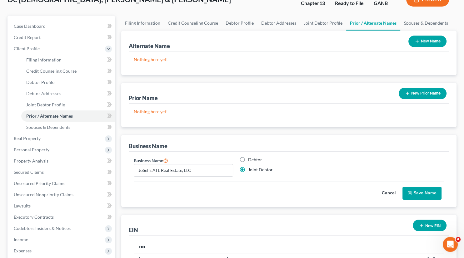
click at [394, 192] on button "Cancel" at bounding box center [388, 193] width 27 height 12
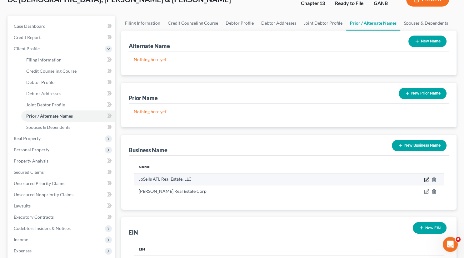
click at [425, 179] on icon "button" at bounding box center [426, 179] width 5 height 5
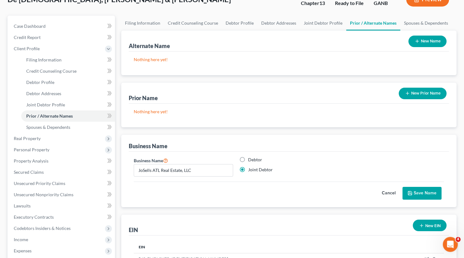
click at [387, 192] on button "Cancel" at bounding box center [388, 193] width 27 height 12
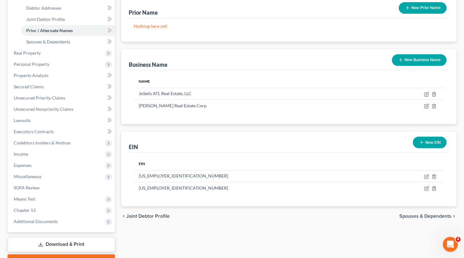
scroll to position [130, 0]
click at [40, 63] on span "Personal Property" at bounding box center [32, 63] width 36 height 5
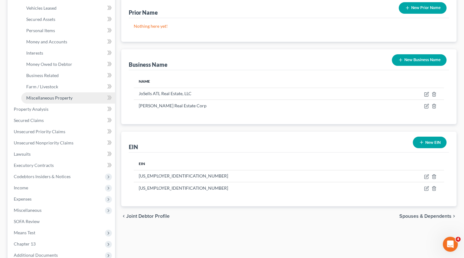
click at [60, 98] on span "Miscellaneous Property" at bounding box center [49, 97] width 46 height 5
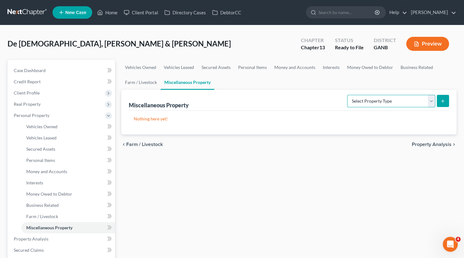
click at [347, 95] on select "Select Property Type Assigned for Creditor Benefit [DATE] Holding for Another N…" at bounding box center [391, 101] width 88 height 12
click at [43, 183] on span "Interests" at bounding box center [34, 182] width 17 height 5
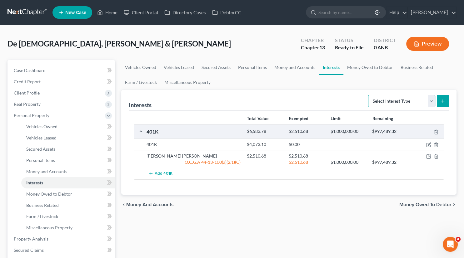
click at [368, 95] on select "Select Interest Type 401K Annuity Bond Education IRA Government Bond Government…" at bounding box center [401, 101] width 67 height 12
click at [310, 214] on div "chevron_left Money and Accounts Money Owed to Debtor chevron_right" at bounding box center [288, 205] width 335 height 20
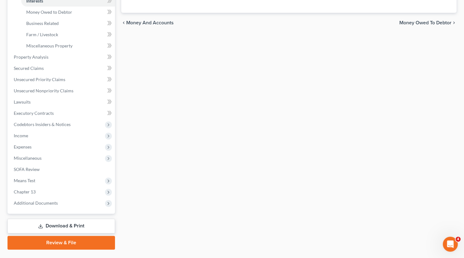
scroll to position [190, 0]
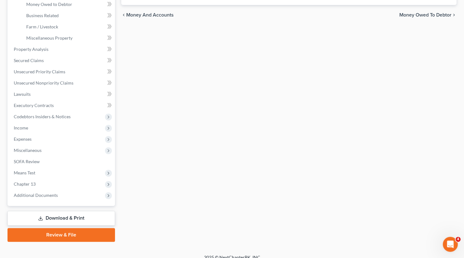
click at [63, 215] on link "Download & Print" at bounding box center [60, 218] width 107 height 15
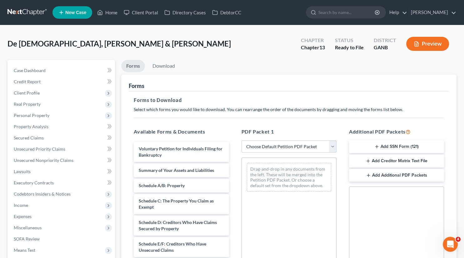
click at [241, 140] on select "Choose Default Petition PDF Packet Complete Bankruptcy Petition (all forms and …" at bounding box center [288, 146] width 95 height 12
select select "0"
click option "Complete Bankruptcy Petition (all forms and schedules)" at bounding box center [0, 0] width 0 height 0
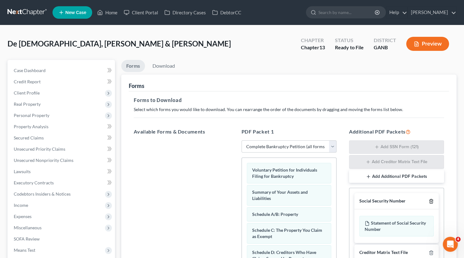
click at [430, 200] on icon "button" at bounding box center [430, 201] width 5 height 5
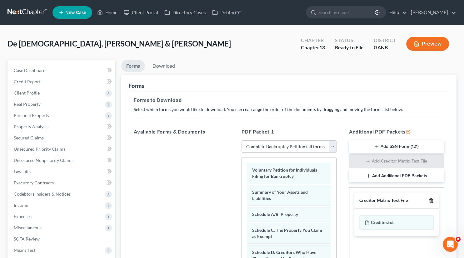
click at [430, 200] on icon "button" at bounding box center [430, 200] width 5 height 5
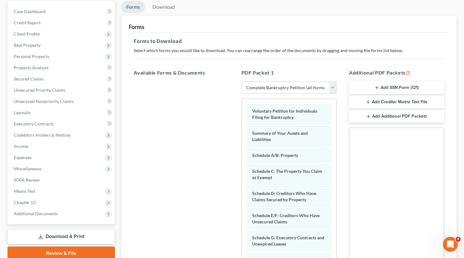
scroll to position [127, 0]
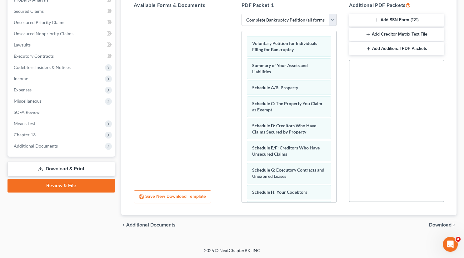
click at [439, 224] on span "Download" at bounding box center [440, 225] width 22 height 5
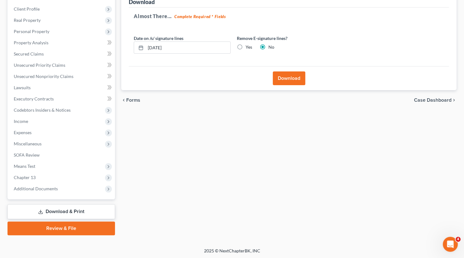
click at [288, 78] on button "Download" at bounding box center [289, 78] width 32 height 14
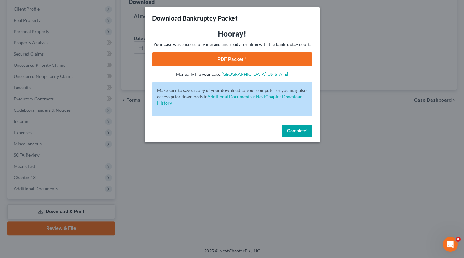
click at [245, 58] on link "PDF Packet 1" at bounding box center [232, 59] width 160 height 14
